Goal: Task Accomplishment & Management: Use online tool/utility

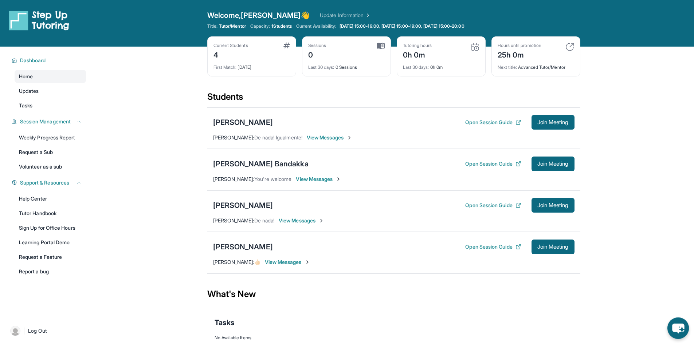
click at [682, 331] on icon "chat-button" at bounding box center [679, 329] width 22 height 22
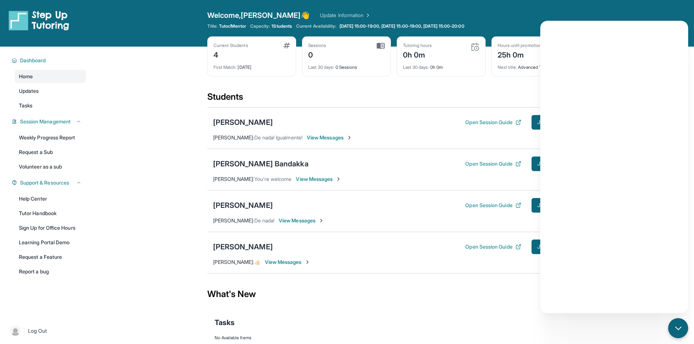
click at [494, 309] on div "What's New" at bounding box center [393, 294] width 373 height 32
click at [670, 332] on div "chat-button" at bounding box center [679, 329] width 22 height 22
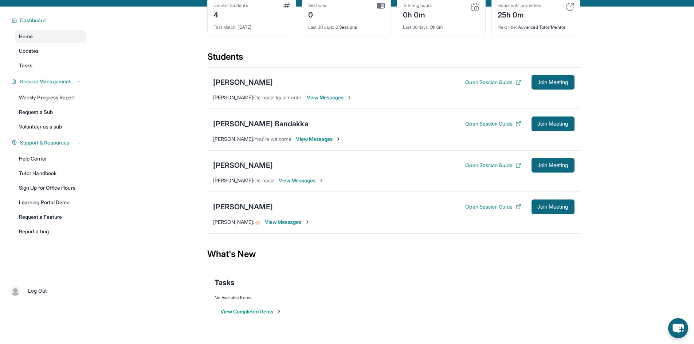
scroll to position [42, 0]
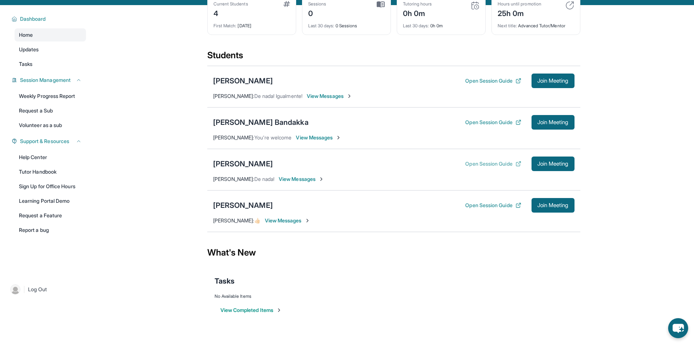
click at [492, 166] on button "Open Session Guide" at bounding box center [493, 163] width 56 height 7
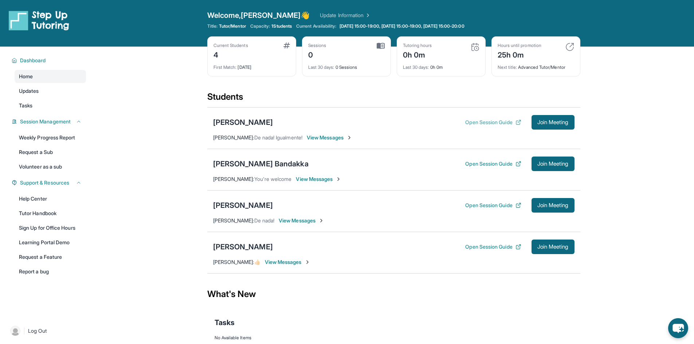
click at [490, 123] on button "Open Session Guide" at bounding box center [493, 122] width 56 height 7
click at [272, 48] on div "Current Students 4" at bounding box center [252, 51] width 77 height 17
click at [231, 47] on div "Current Students" at bounding box center [231, 46] width 35 height 6
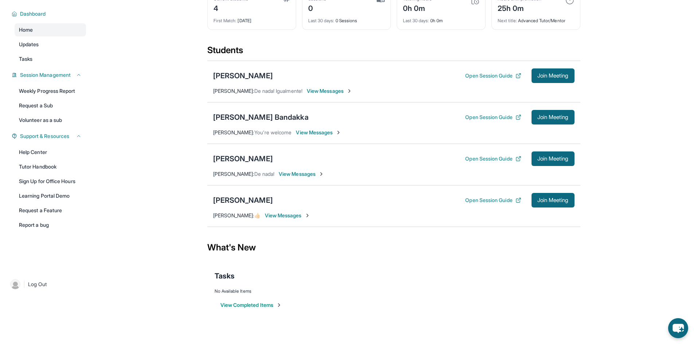
scroll to position [40, 0]
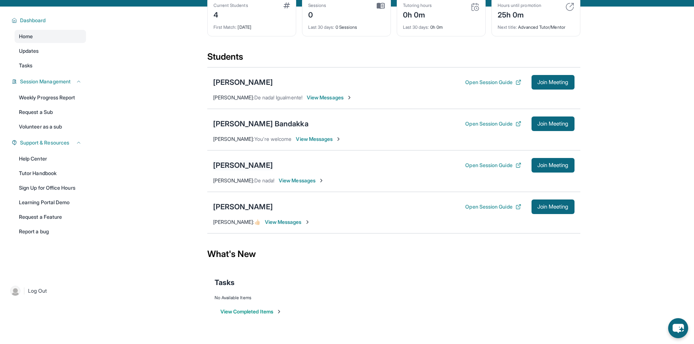
click at [255, 167] on div "[PERSON_NAME]" at bounding box center [243, 165] width 60 height 10
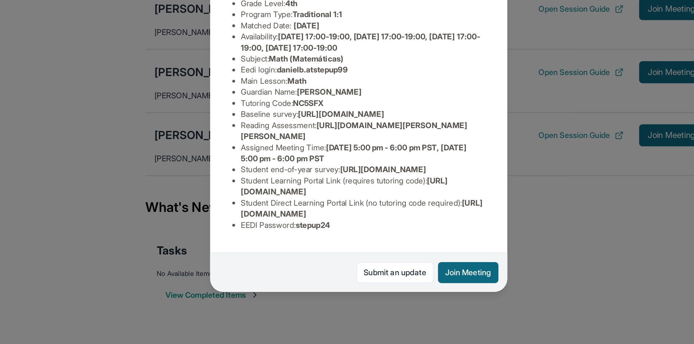
scroll to position [64, 0]
drag, startPoint x: 421, startPoint y: 257, endPoint x: 264, endPoint y: 260, distance: 157.5
click at [264, 260] on ul "Preferred Language of Guardian: English District: [GEOGRAPHIC_DATA] Unified Sch…" at bounding box center [347, 186] width 166 height 168
copy span "[URL][DOMAIN_NAME]"
click at [297, 260] on span "[URL][DOMAIN_NAME]" at bounding box center [349, 254] width 159 height 13
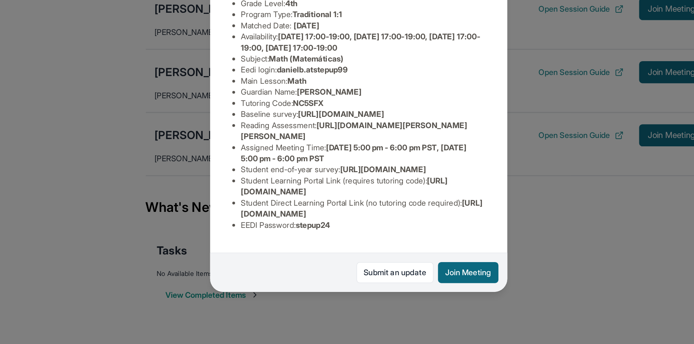
scroll to position [37, 0]
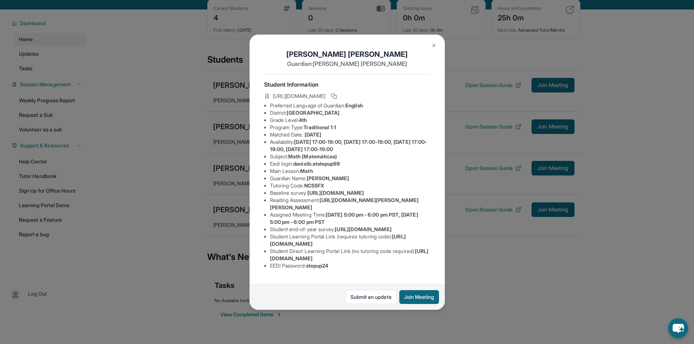
click at [433, 49] on button at bounding box center [434, 45] width 15 height 15
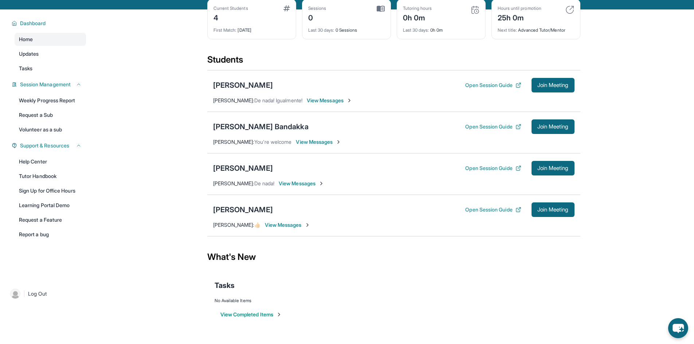
click at [295, 183] on span "View Messages" at bounding box center [302, 183] width 46 height 7
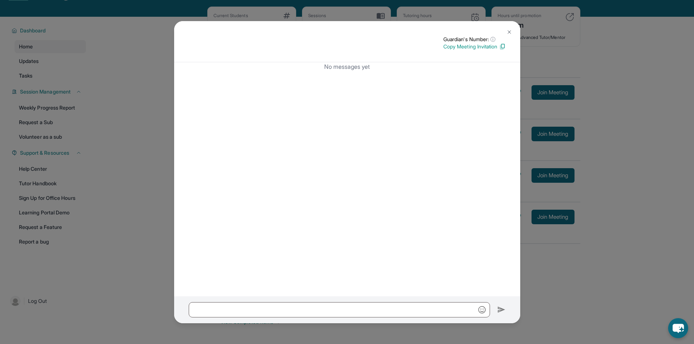
scroll to position [31, 0]
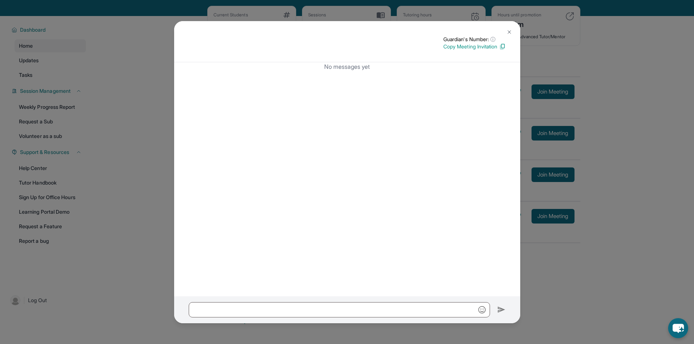
click at [498, 46] on p "Copy Meeting Invitation" at bounding box center [475, 46] width 62 height 7
click at [514, 32] on button at bounding box center [509, 32] width 15 height 15
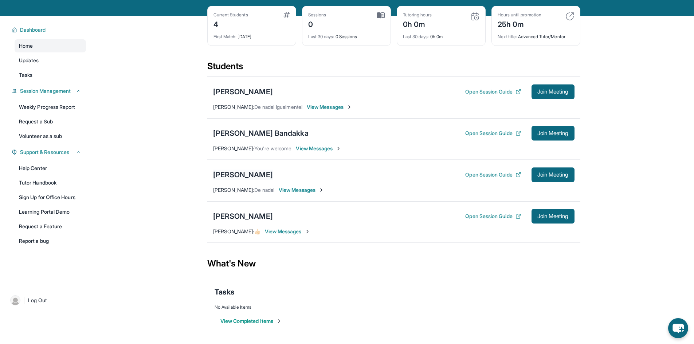
click at [253, 172] on div "[PERSON_NAME]" at bounding box center [243, 175] width 60 height 10
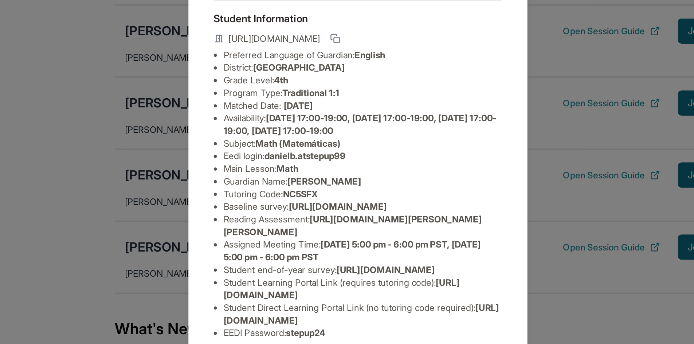
scroll to position [64, 0]
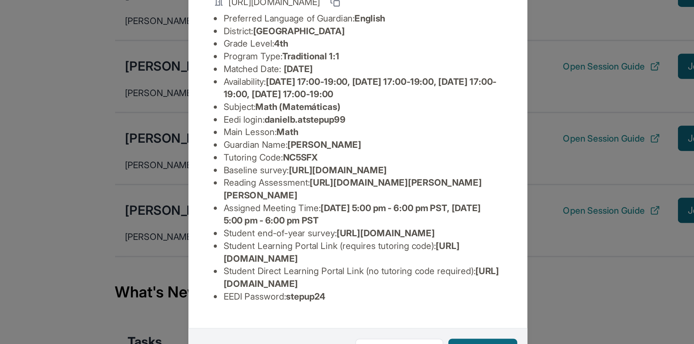
drag, startPoint x: 424, startPoint y: 259, endPoint x: 271, endPoint y: 259, distance: 153.5
click at [271, 259] on li "Student Direct Learning Portal Link (no tutoring code required) : [URL][DOMAIN_…" at bounding box center [350, 255] width 160 height 15
copy span "[URL][DOMAIN_NAME]"
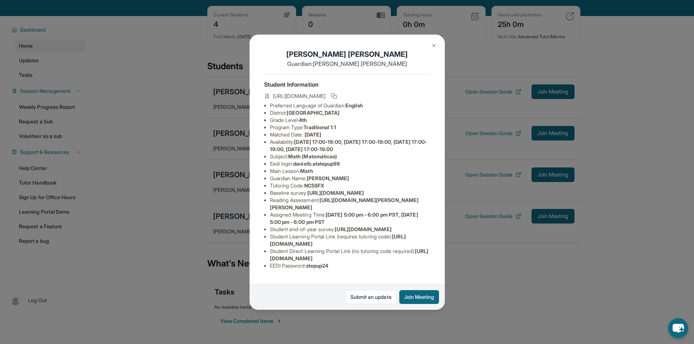
click at [488, 221] on div "[PERSON_NAME] Guardian: [PERSON_NAME] Student Information [URL][DOMAIN_NAME] Pr…" at bounding box center [347, 172] width 694 height 344
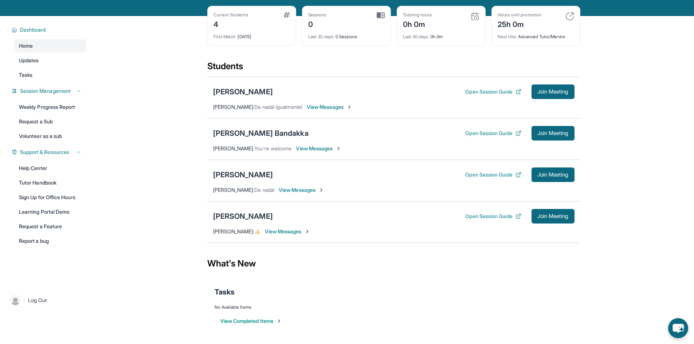
click at [287, 194] on span "View Messages" at bounding box center [302, 190] width 46 height 7
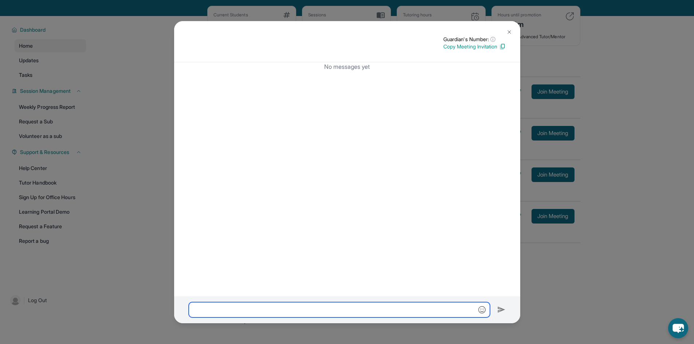
click at [255, 313] on input "text" at bounding box center [339, 310] width 301 height 15
paste input "**********"
type input "**********"
drag, startPoint x: 432, startPoint y: 309, endPoint x: 174, endPoint y: 309, distance: 258.1
click at [174, 309] on div "**********" at bounding box center [347, 310] width 346 height 27
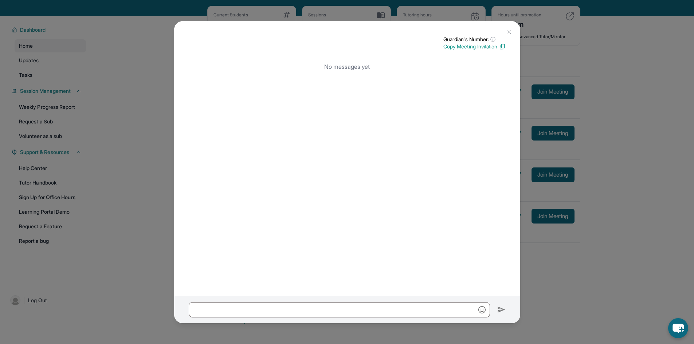
click at [510, 28] on button at bounding box center [509, 32] width 15 height 15
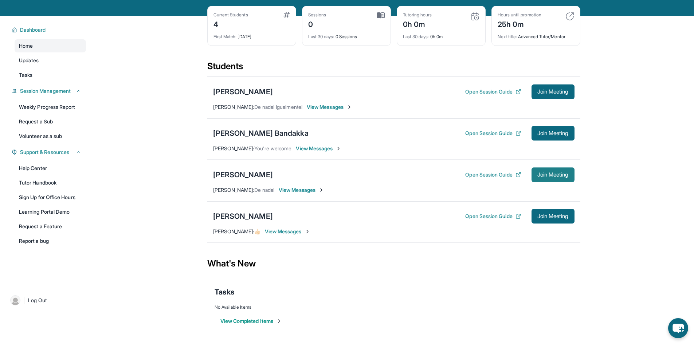
click at [551, 174] on span "Join Meeting" at bounding box center [553, 175] width 31 height 4
